Goal: Task Accomplishment & Management: Use online tool/utility

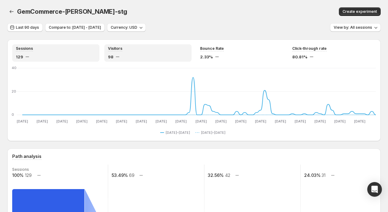
click at [129, 54] on div "98" at bounding box center [148, 57] width 80 height 6
click at [54, 54] on div "129" at bounding box center [56, 57] width 80 height 6
click at [123, 46] on div "Visitors 98" at bounding box center [147, 52] width 87 height 17
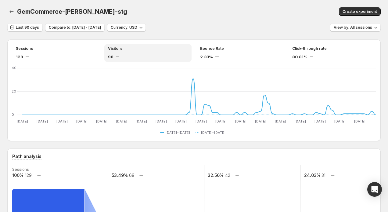
click at [190, 53] on div "Visitors 98" at bounding box center [147, 52] width 87 height 17
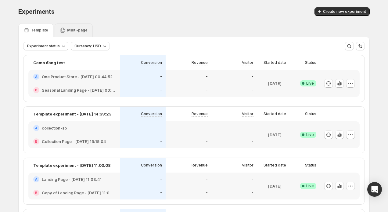
click at [84, 29] on p "Multi-page" at bounding box center [77, 30] width 20 height 5
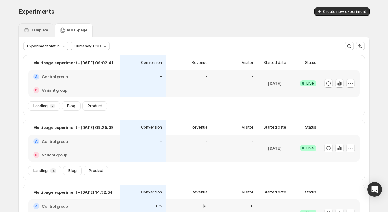
click at [42, 33] on div "Template" at bounding box center [35, 30] width 25 height 6
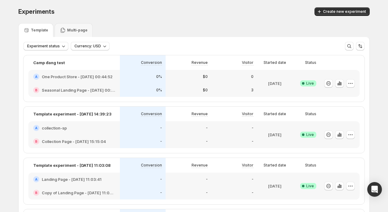
click at [67, 85] on div "B Seasonal Landing Page - [DATE] 00:45:50" at bounding box center [74, 89] width 92 height 13
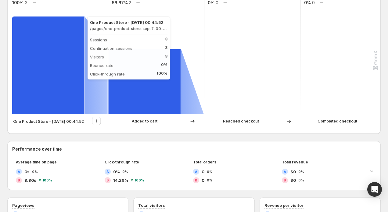
scroll to position [195, 0]
